Goal: Information Seeking & Learning: Find specific page/section

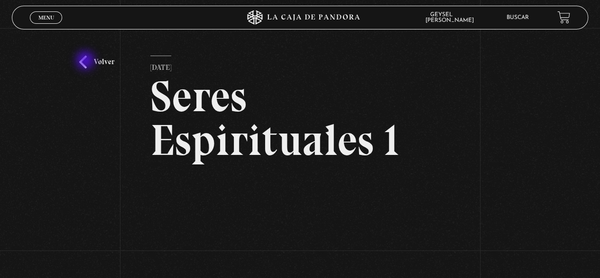
click at [86, 61] on link "Volver" at bounding box center [96, 62] width 35 height 13
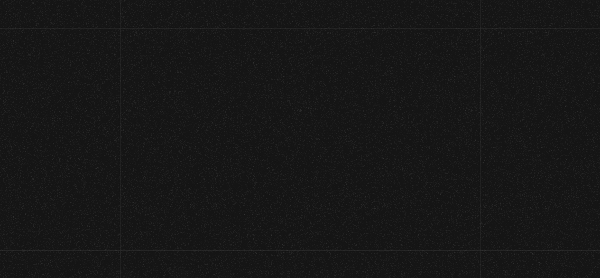
scroll to position [100, 0]
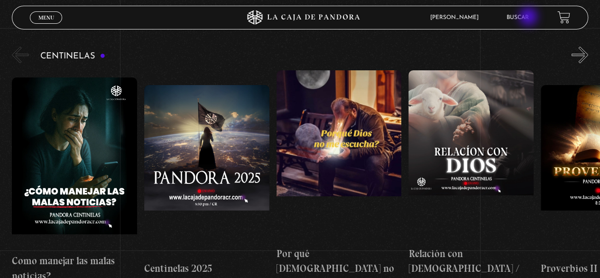
click at [529, 18] on link "Buscar" at bounding box center [518, 18] width 22 height 6
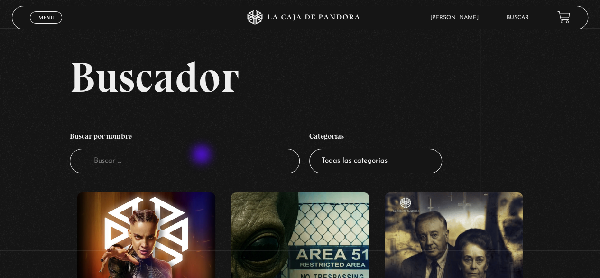
click at [187, 163] on input "Buscador" at bounding box center [185, 160] width 231 height 25
type input "seres"
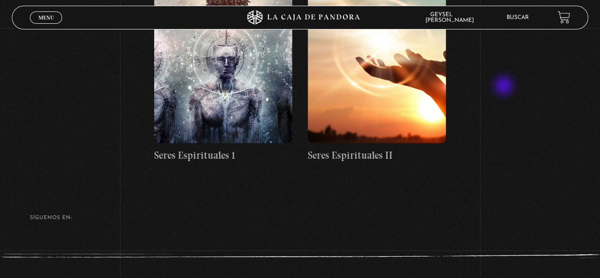
scroll to position [237, 0]
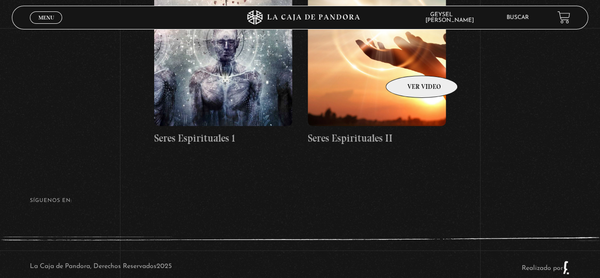
click at [409, 61] on figure at bounding box center [377, 40] width 138 height 171
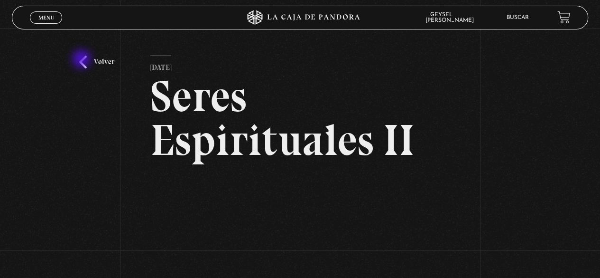
drag, startPoint x: 83, startPoint y: 59, endPoint x: 180, endPoint y: 59, distance: 97.3
click at [82, 59] on link "Volver" at bounding box center [96, 62] width 35 height 13
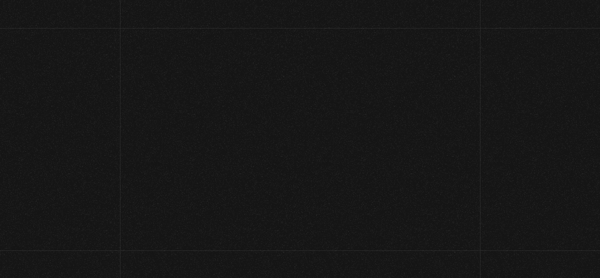
scroll to position [237, 0]
